Goal: Transaction & Acquisition: Register for event/course

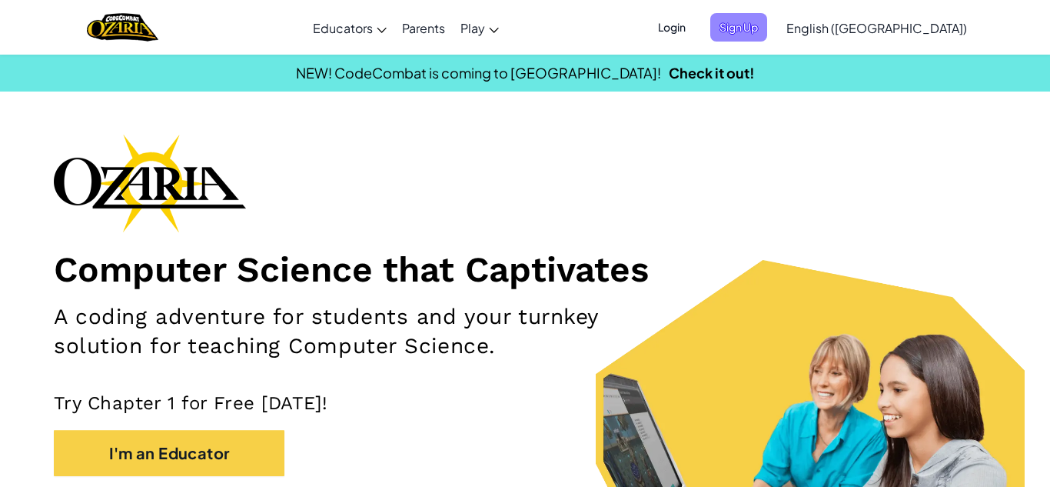
click at [767, 29] on span "Sign Up" at bounding box center [738, 27] width 57 height 28
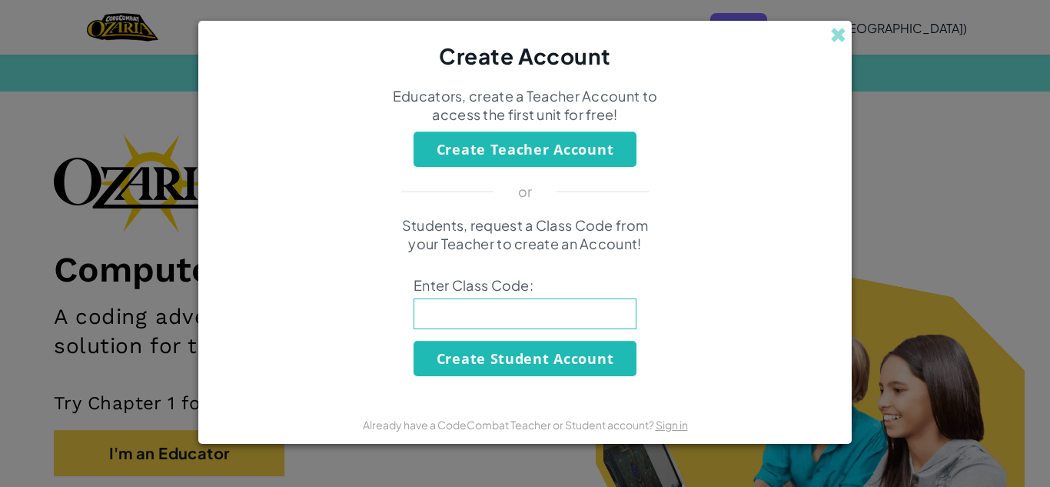
click at [499, 312] on input at bounding box center [525, 313] width 223 height 31
type input "homeironsand"
click button "Create Student Account" at bounding box center [525, 357] width 223 height 35
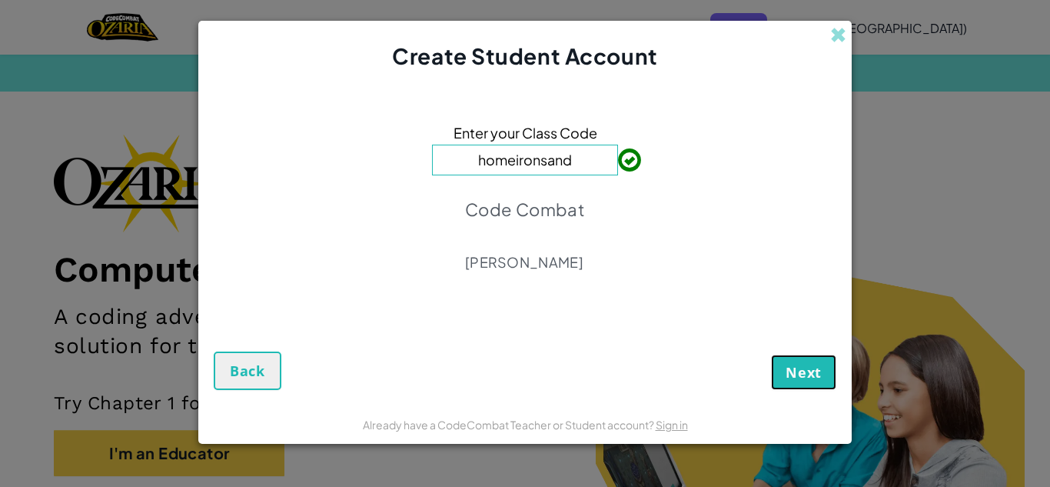
click at [809, 365] on span "Next" at bounding box center [804, 372] width 36 height 18
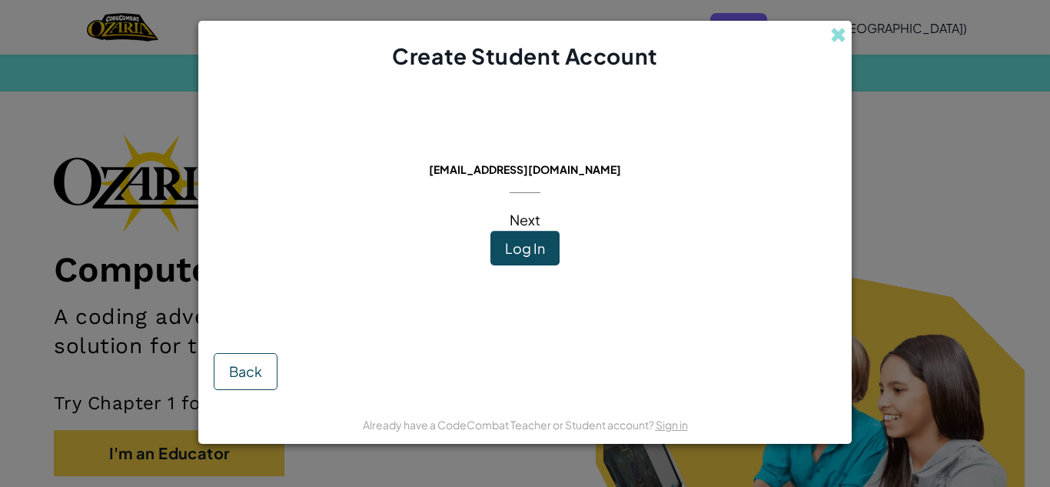
click at [520, 262] on button "Log In" at bounding box center [524, 248] width 69 height 35
